Goal: Communication & Community: Share content

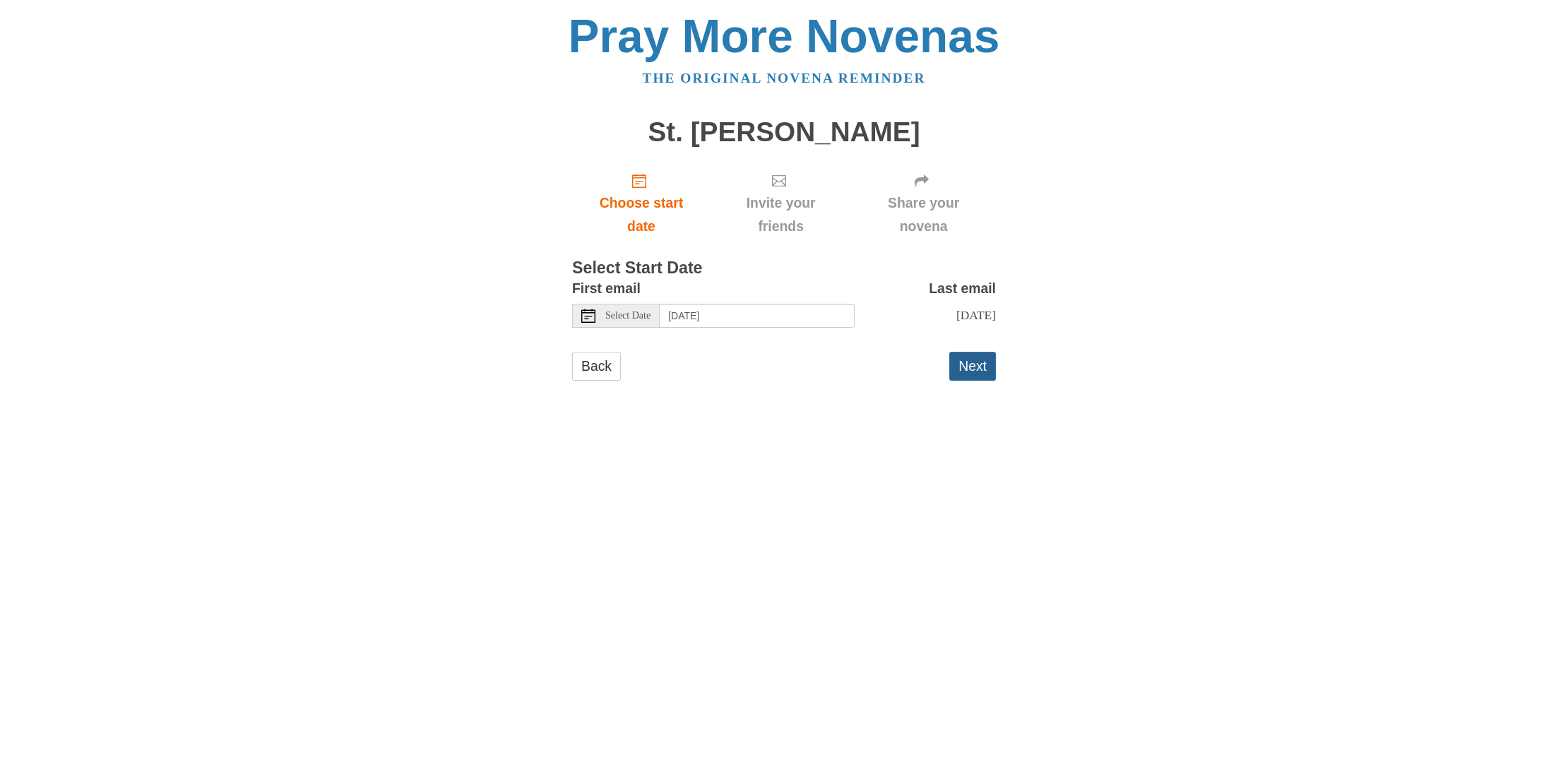
click at [959, 365] on button "Next" at bounding box center [972, 366] width 46 height 29
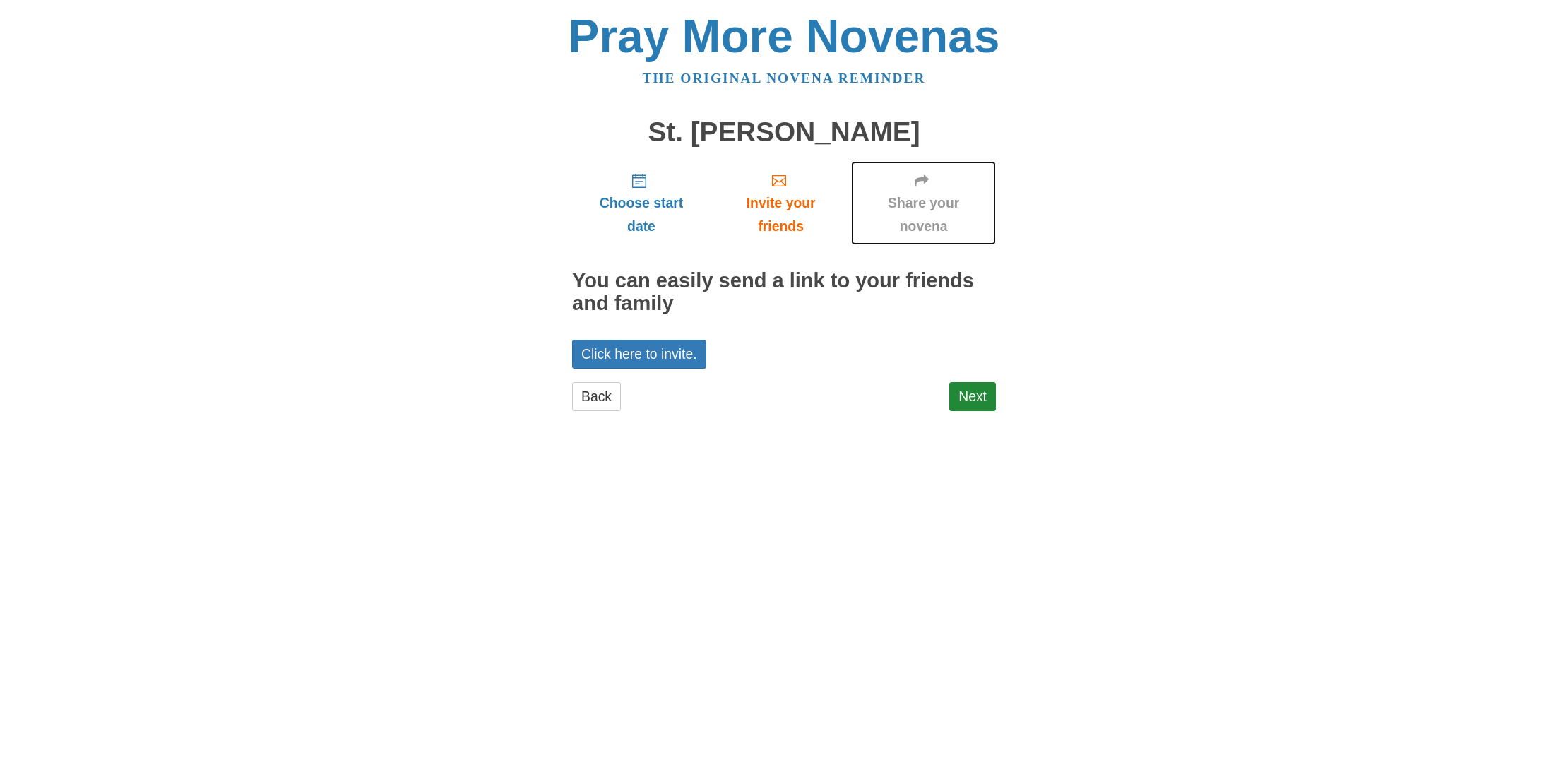
click at [930, 203] on span "Share your novena" at bounding box center [923, 214] width 116 height 46
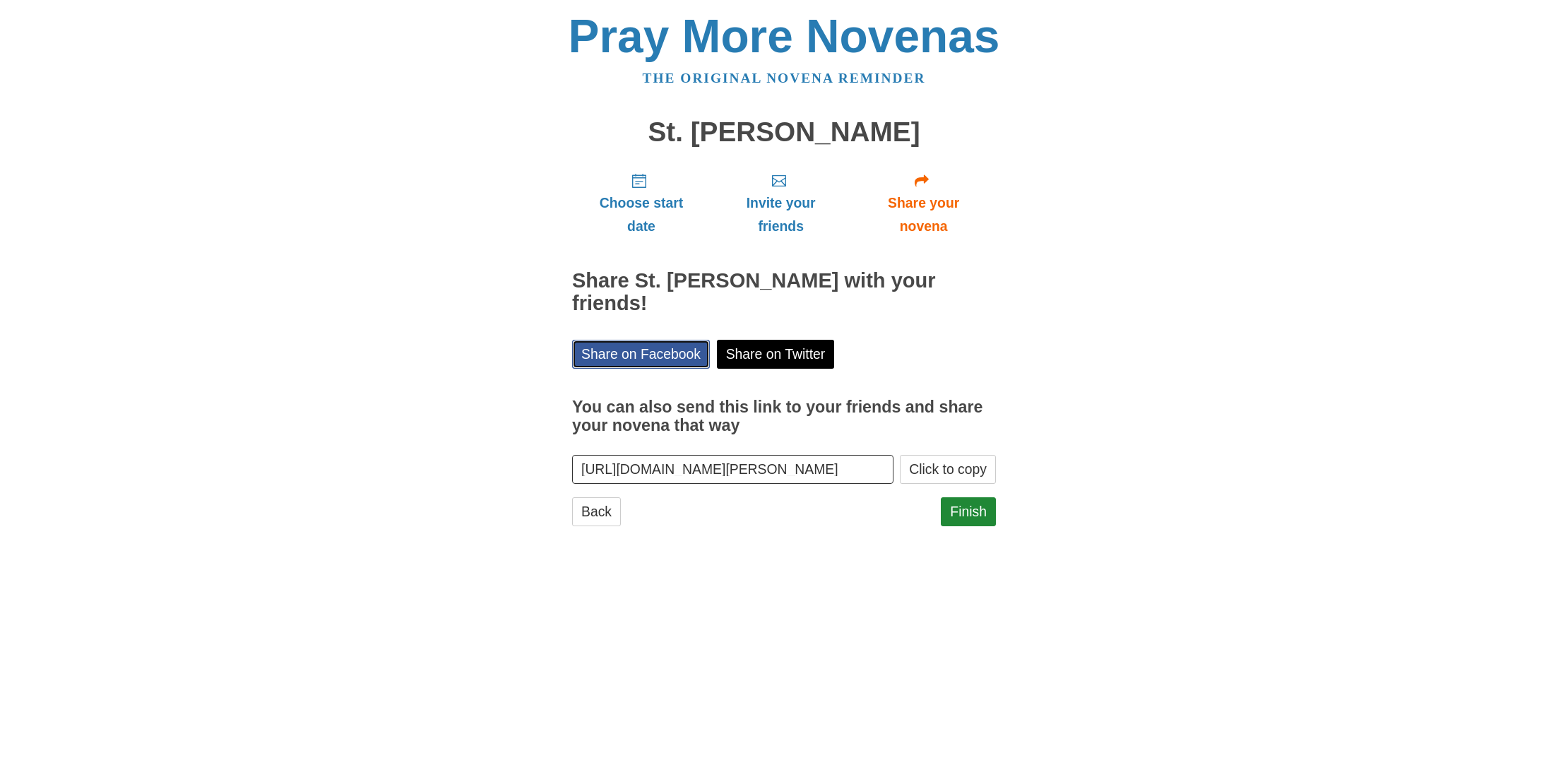
click at [677, 339] on link "Share on Facebook" at bounding box center [641, 354] width 138 height 29
click at [602, 339] on link "Share on Facebook" at bounding box center [641, 354] width 138 height 29
